Goal: Navigation & Orientation: Find specific page/section

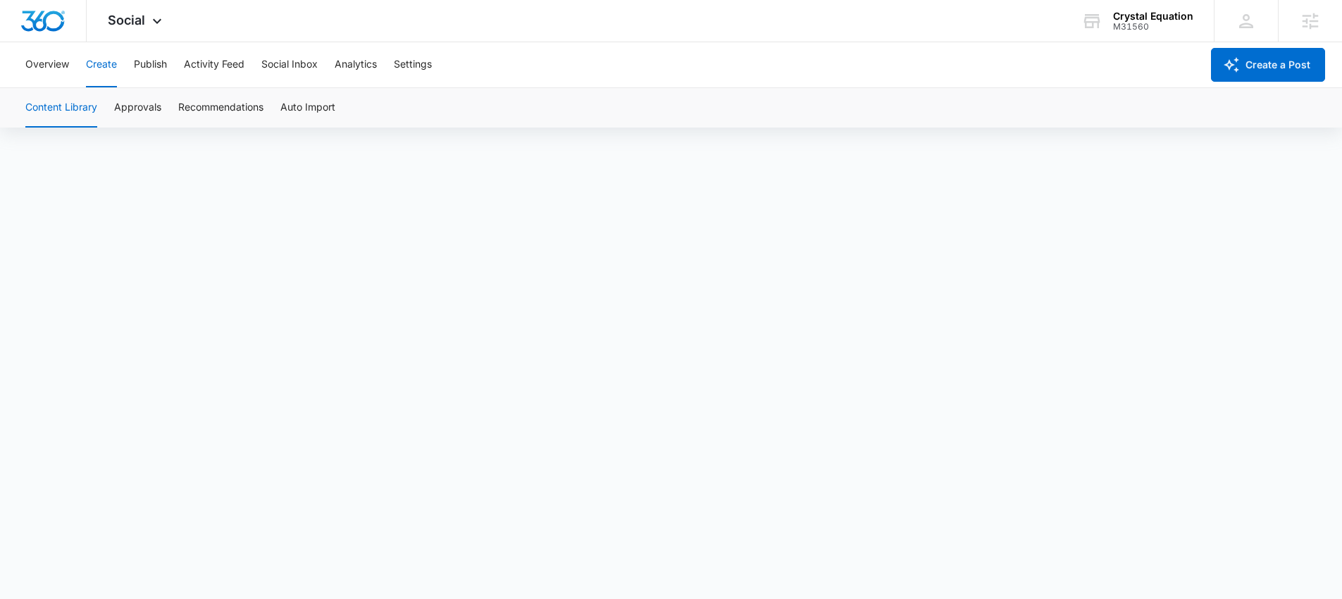
click at [170, 104] on div "Content Library Approvals Recommendations Auto Import" at bounding box center [671, 107] width 1308 height 39
click at [154, 102] on button "Approvals" at bounding box center [137, 107] width 47 height 39
click at [185, 107] on button "Recommendations" at bounding box center [220, 107] width 85 height 39
click at [147, 63] on button "Publish" at bounding box center [150, 64] width 33 height 45
click at [137, 106] on div "Calendar Schedules" at bounding box center [671, 107] width 1308 height 39
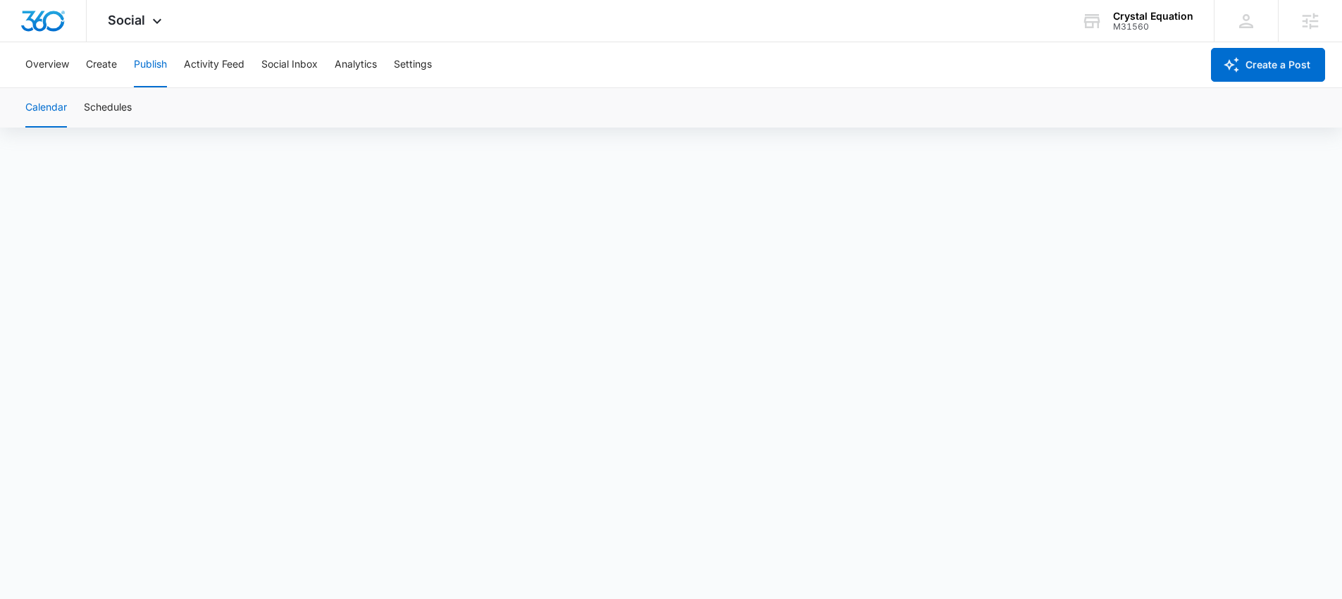
click at [133, 106] on div "Calendar Schedules" at bounding box center [671, 107] width 1308 height 39
click at [132, 106] on button "Schedules" at bounding box center [108, 107] width 48 height 39
click at [104, 70] on button "Create" at bounding box center [101, 64] width 31 height 45
